Goal: Information Seeking & Learning: Learn about a topic

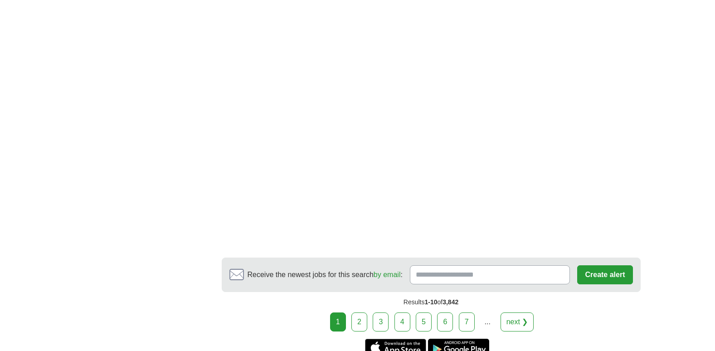
scroll to position [1621, 0]
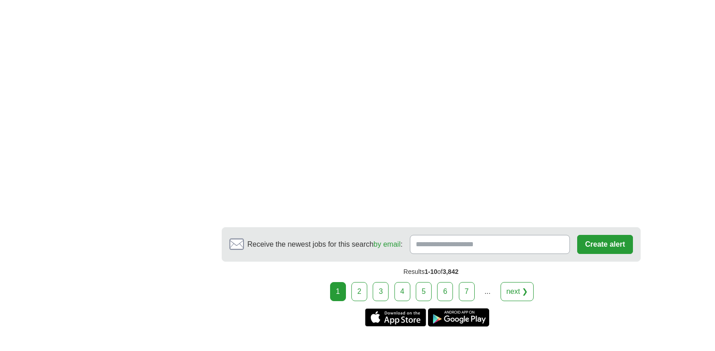
click at [363, 282] on link "2" at bounding box center [360, 291] width 16 height 19
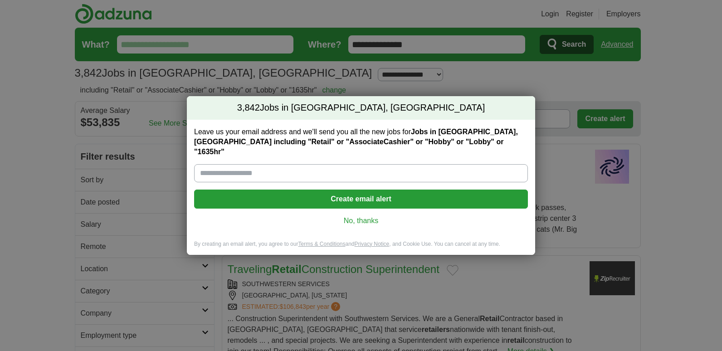
click at [357, 216] on link "No, thanks" at bounding box center [360, 221] width 319 height 10
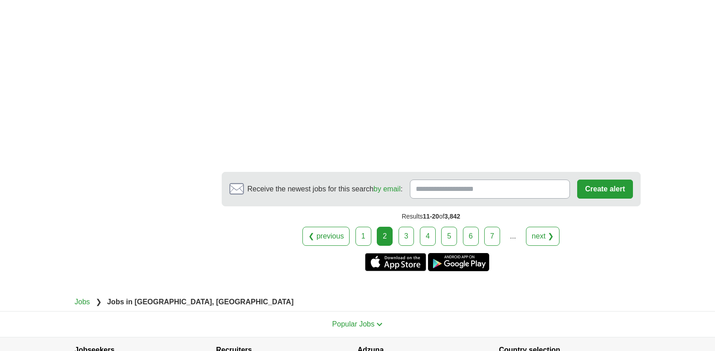
scroll to position [1712, 0]
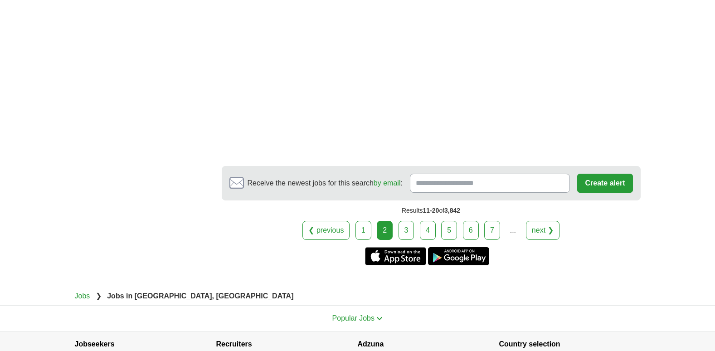
click at [402, 221] on link "3" at bounding box center [407, 230] width 16 height 19
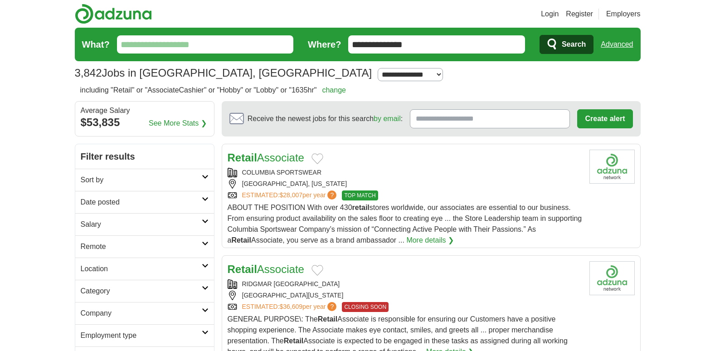
click at [280, 171] on div "COLUMBIA SPORTSWEAR" at bounding box center [405, 173] width 355 height 10
